Goal: Task Accomplishment & Management: Use online tool/utility

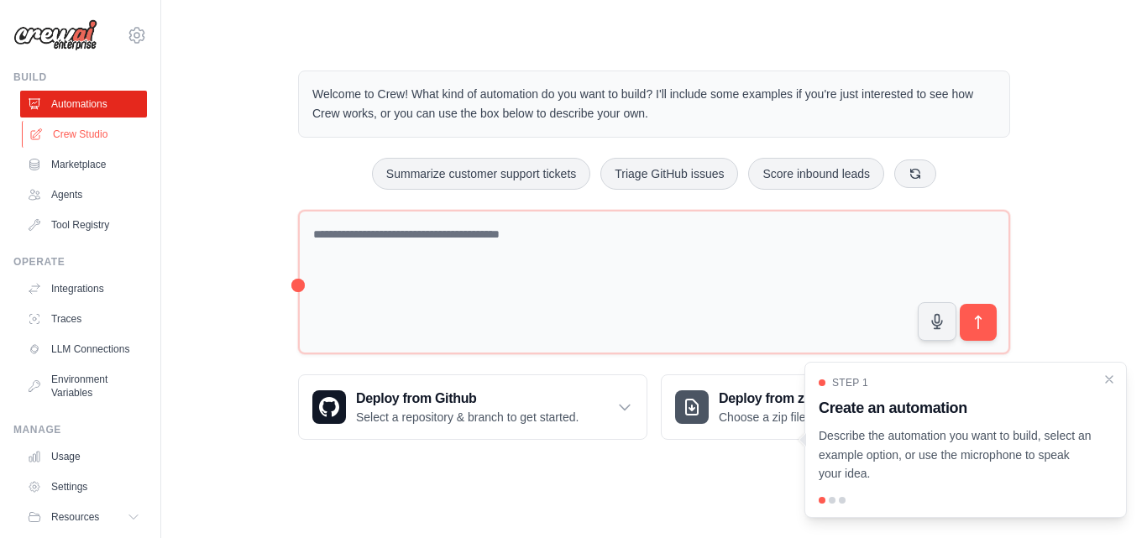
click at [76, 137] on link "Crew Studio" at bounding box center [85, 134] width 127 height 27
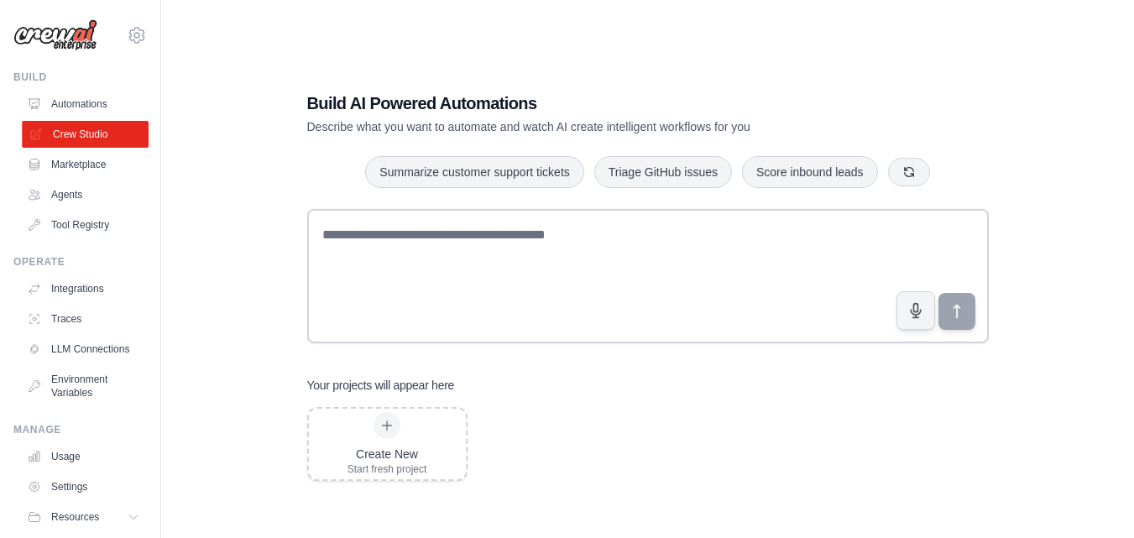
click at [30, 133] on icon at bounding box center [35, 134] width 13 height 13
click at [92, 288] on link "Integrations" at bounding box center [85, 288] width 127 height 27
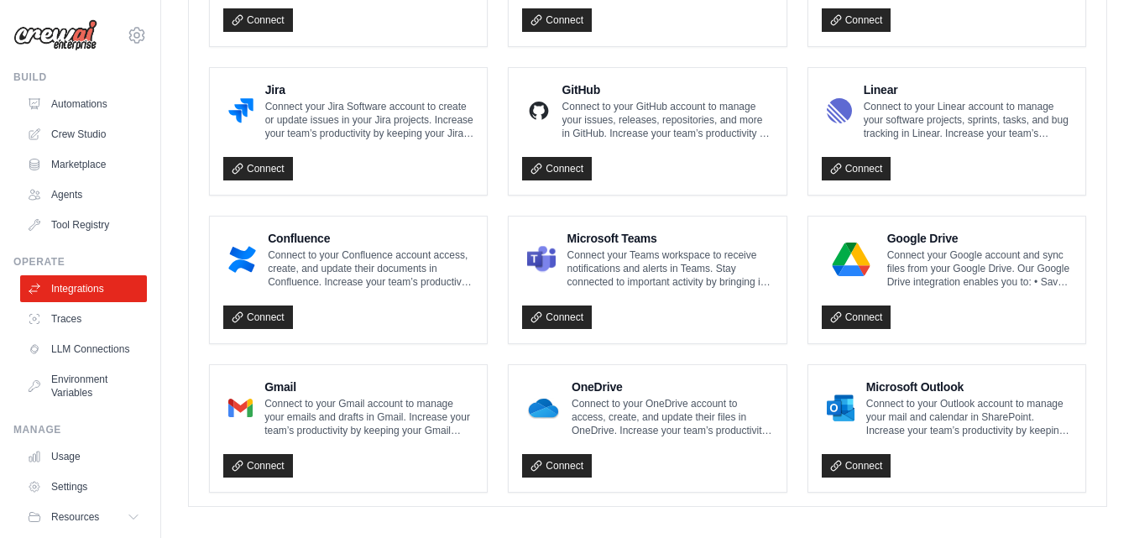
scroll to position [1043, 0]
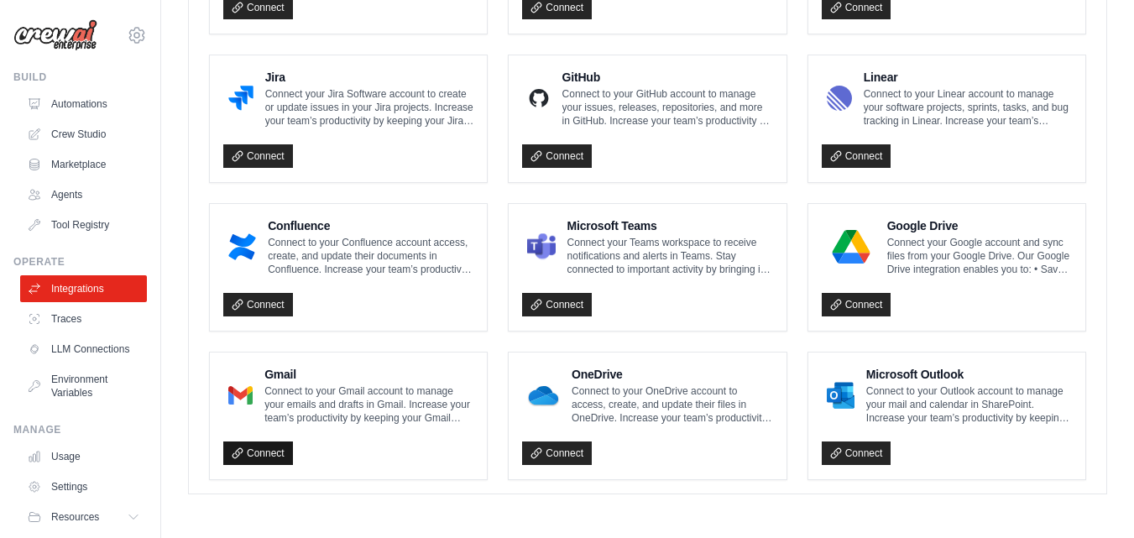
click at [268, 451] on link "Connect" at bounding box center [258, 454] width 70 height 24
